Goal: Information Seeking & Learning: Learn about a topic

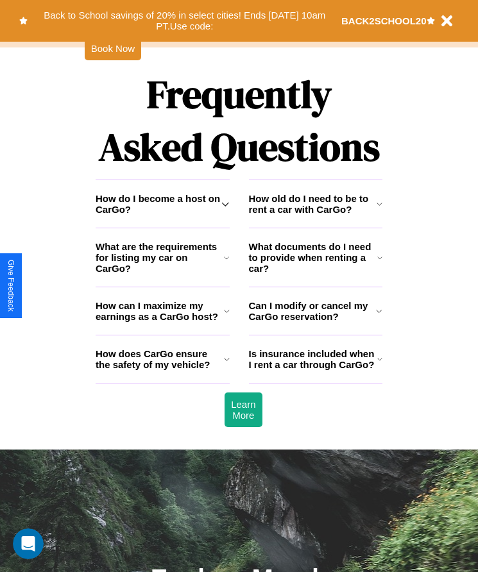
scroll to position [1673, 0]
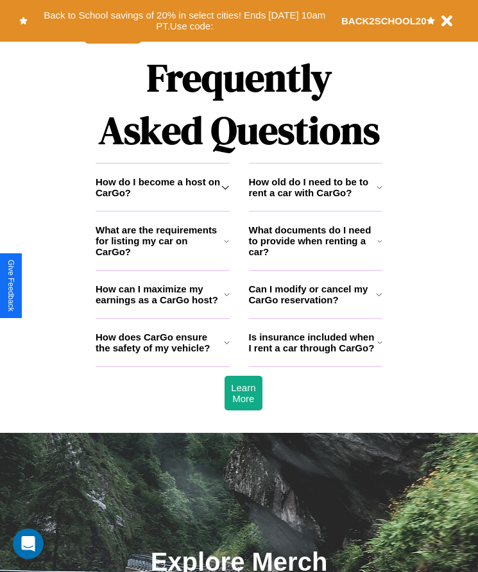
click at [315, 198] on h3 "How old do I need to be to rent a car with CarGo?" at bounding box center [313, 187] width 128 height 22
click at [226, 246] on icon at bounding box center [226, 241] width 5 height 10
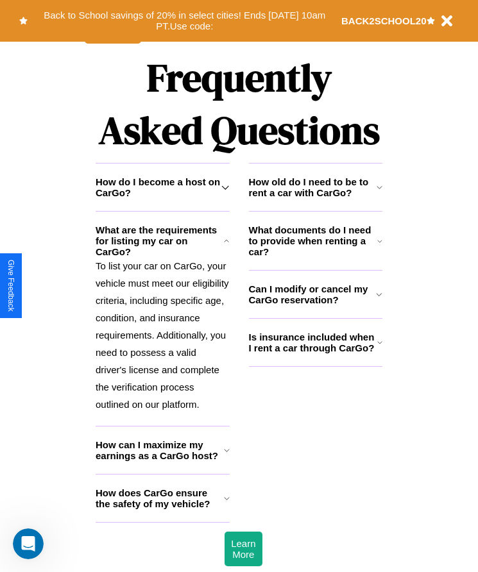
click at [315, 198] on h3 "How old do I need to be to rent a car with CarGo?" at bounding box center [313, 187] width 128 height 22
click at [162, 509] on h3 "How does CarGo ensure the safety of my vehicle?" at bounding box center [160, 498] width 128 height 22
click at [315, 353] on h3 "Is insurance included when I rent a car through CarGo?" at bounding box center [313, 343] width 128 height 22
click at [162, 461] on h3 "How can I maximize my earnings as a CarGo host?" at bounding box center [160, 450] width 128 height 22
